Goal: Find specific page/section: Find specific page/section

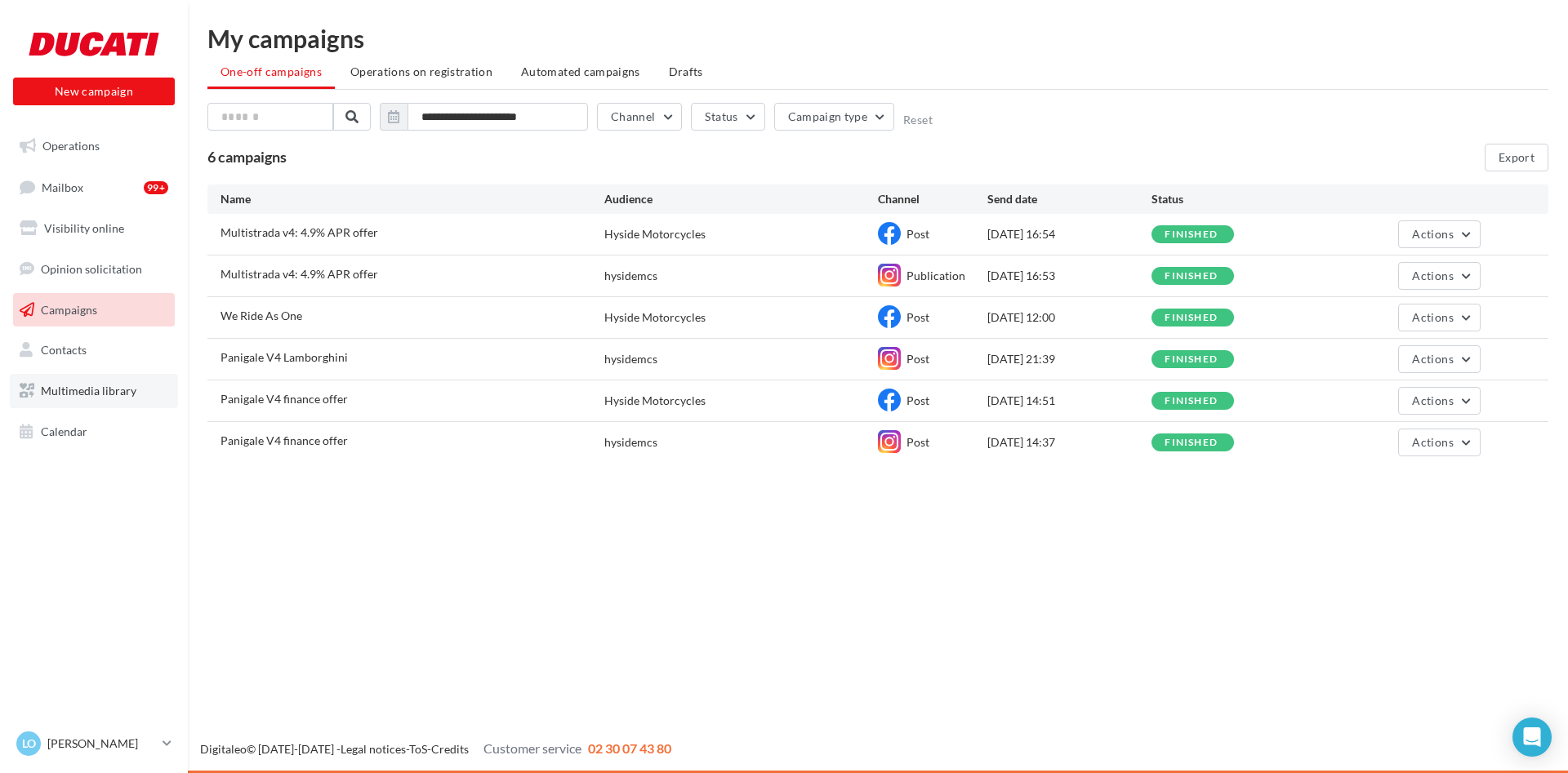
click at [51, 381] on link "Multimedia library" at bounding box center [94, 390] width 168 height 34
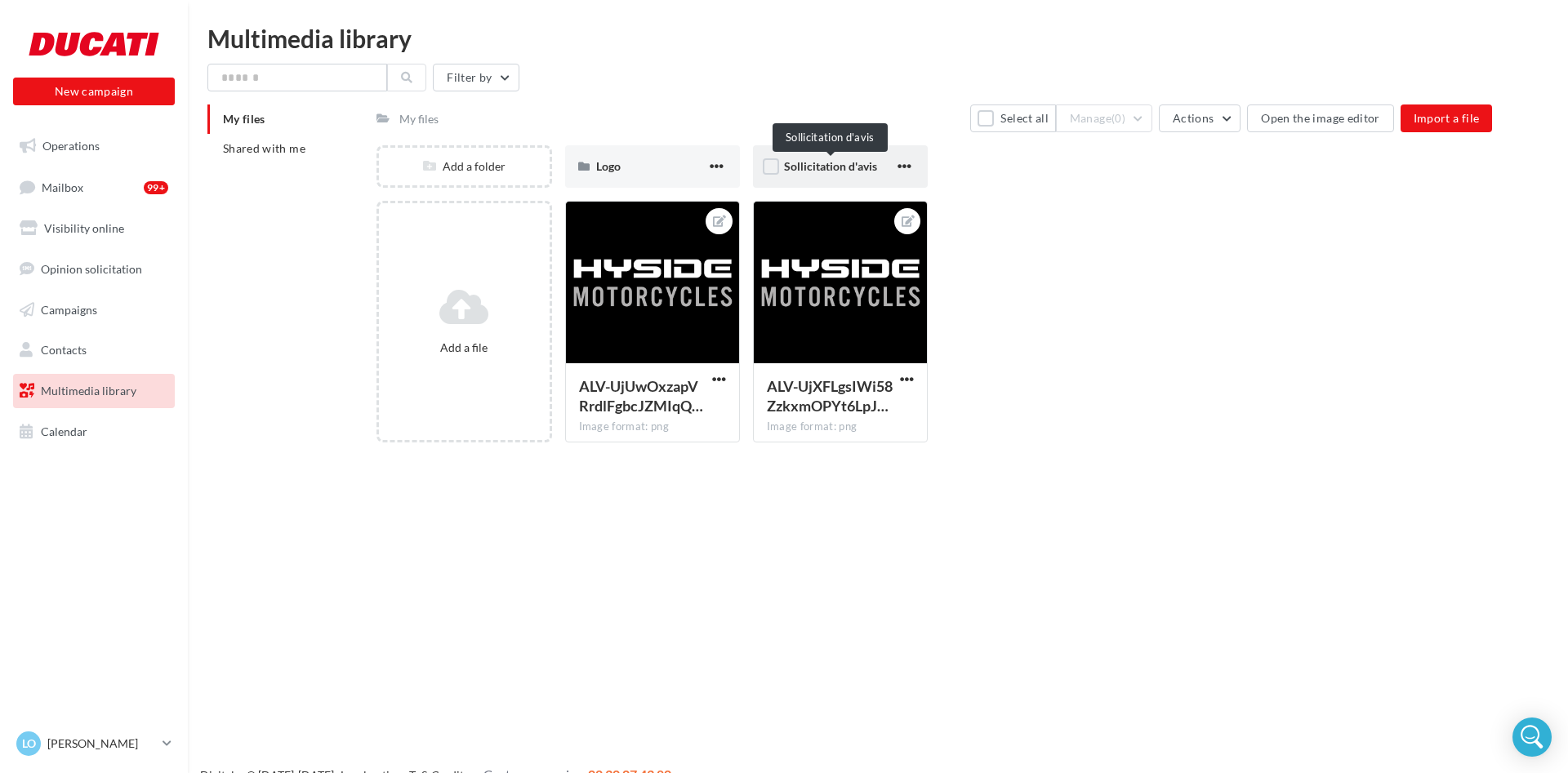
click at [799, 166] on span "Sollicitation d'avis" at bounding box center [831, 166] width 93 height 14
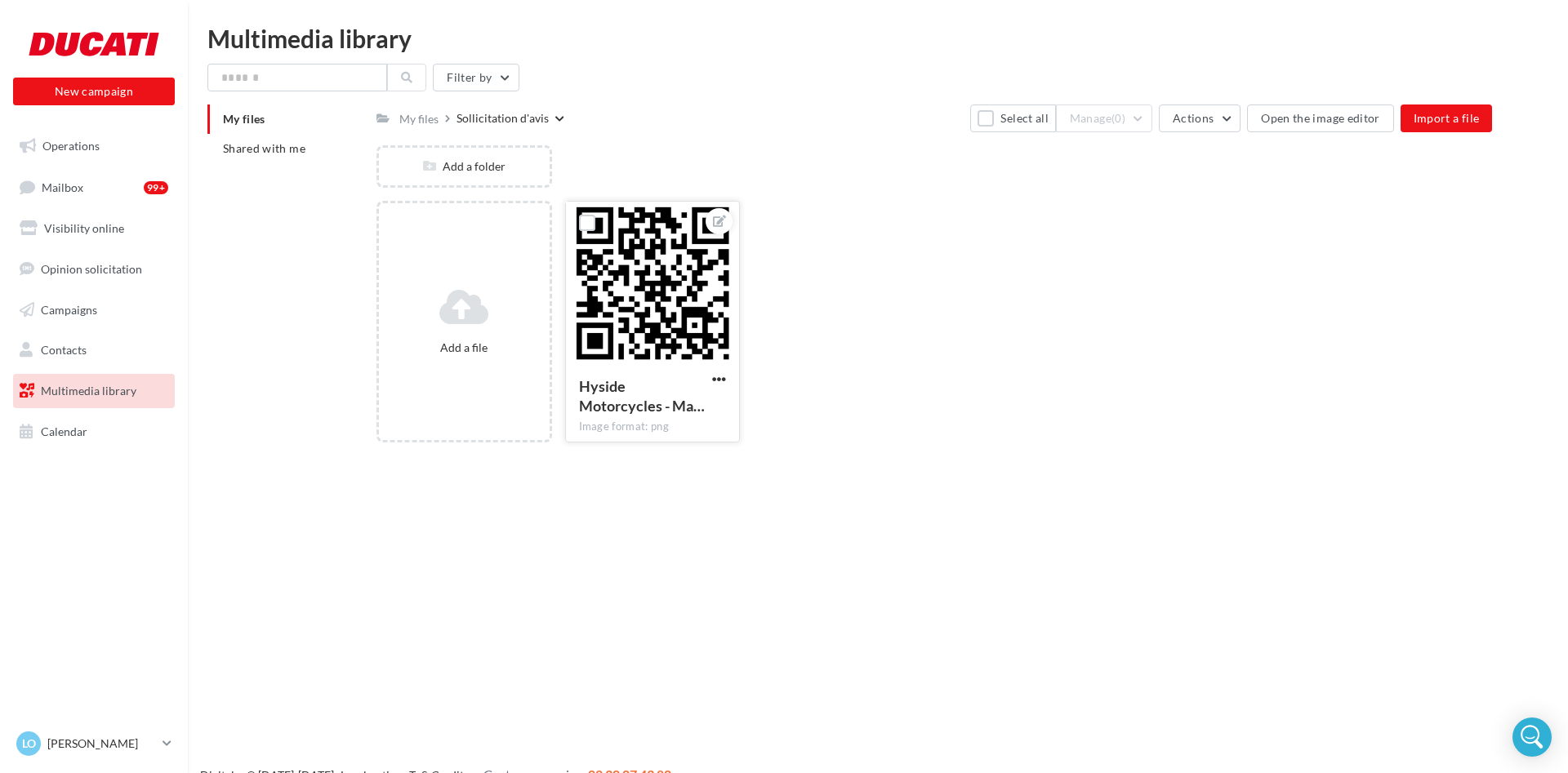
click at [618, 290] on div at bounding box center [653, 283] width 173 height 163
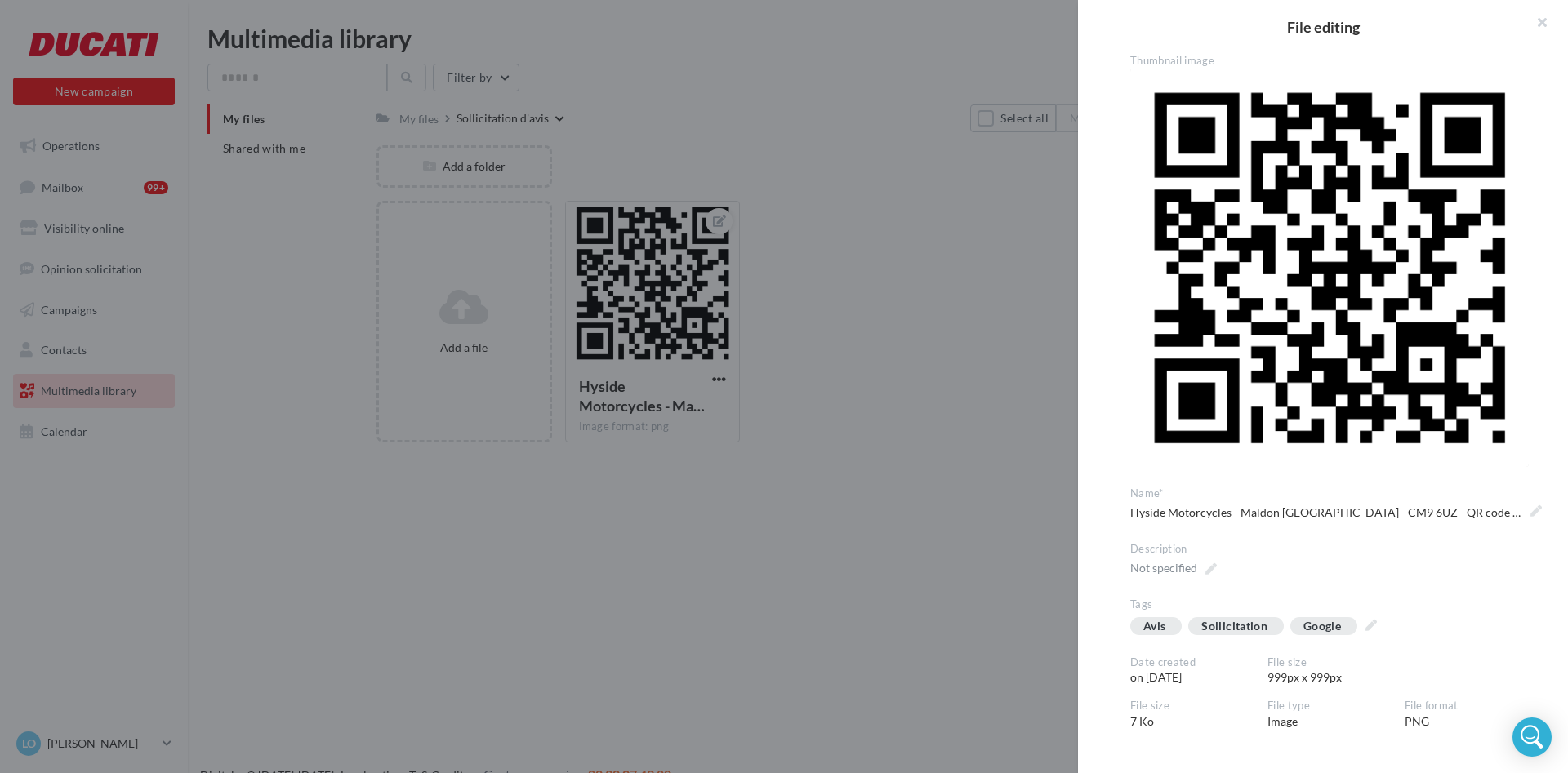
click at [820, 344] on div at bounding box center [784, 386] width 1568 height 773
